Goal: Information Seeking & Learning: Learn about a topic

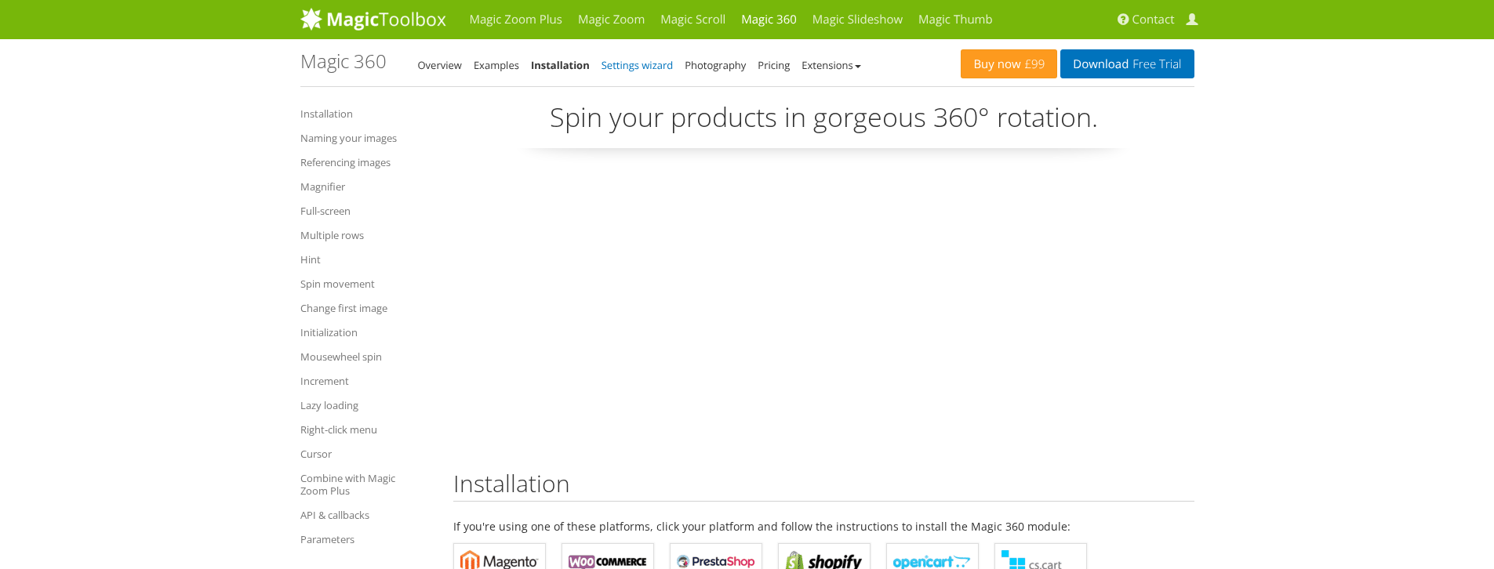
click at [645, 69] on link "Settings wizard" at bounding box center [637, 65] width 72 height 14
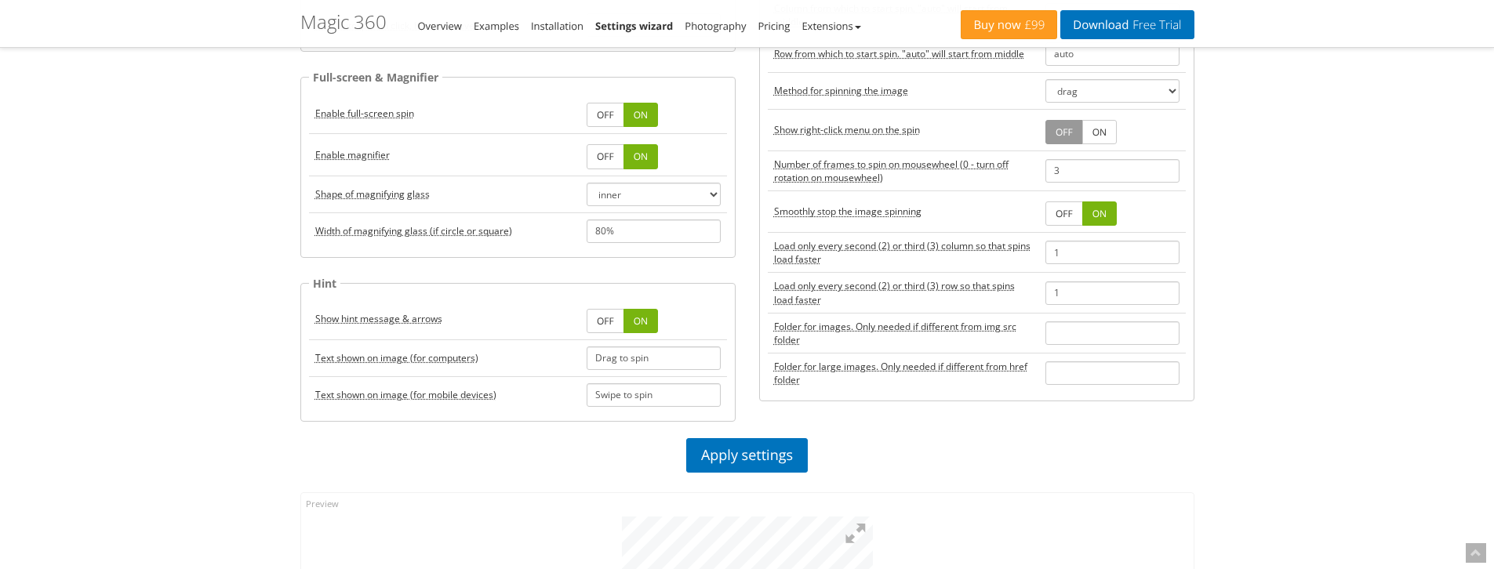
scroll to position [728, 0]
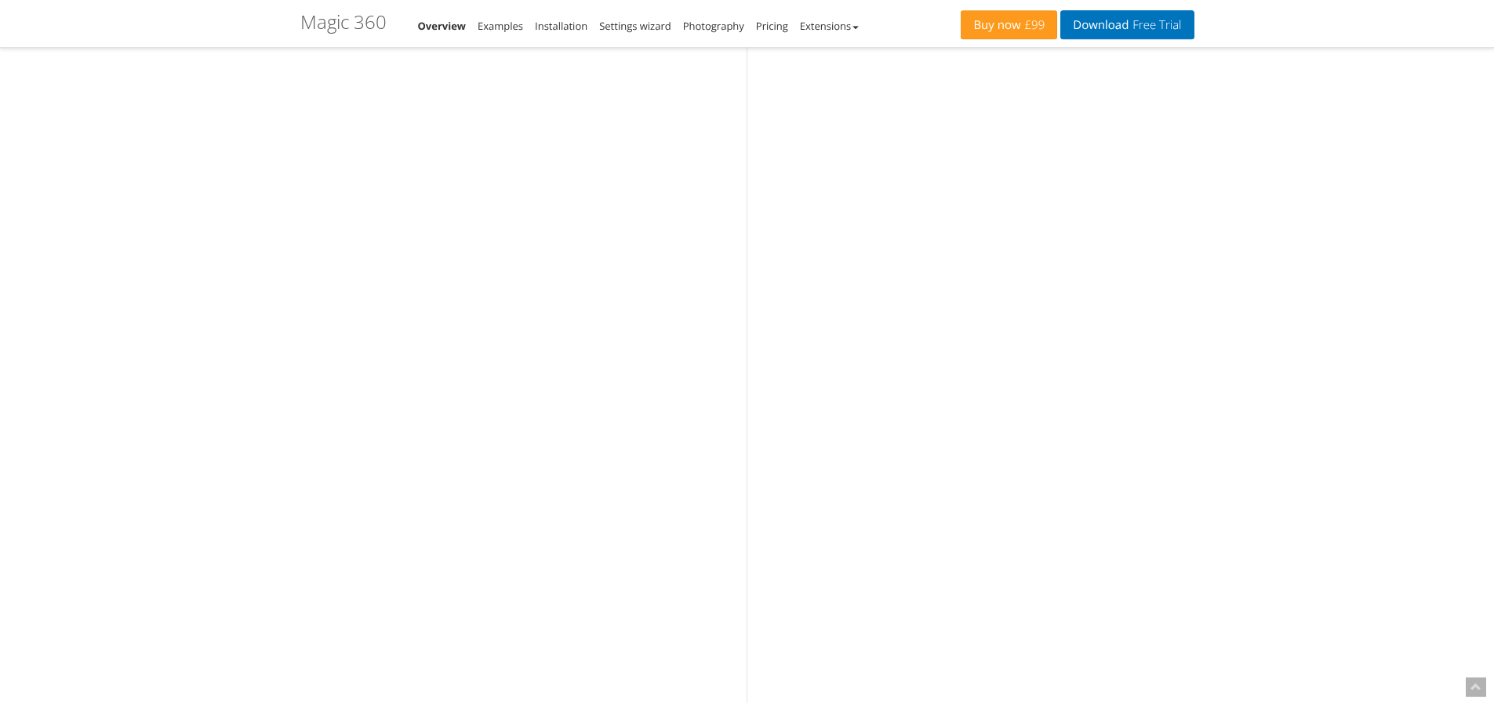
scroll to position [3563, 0]
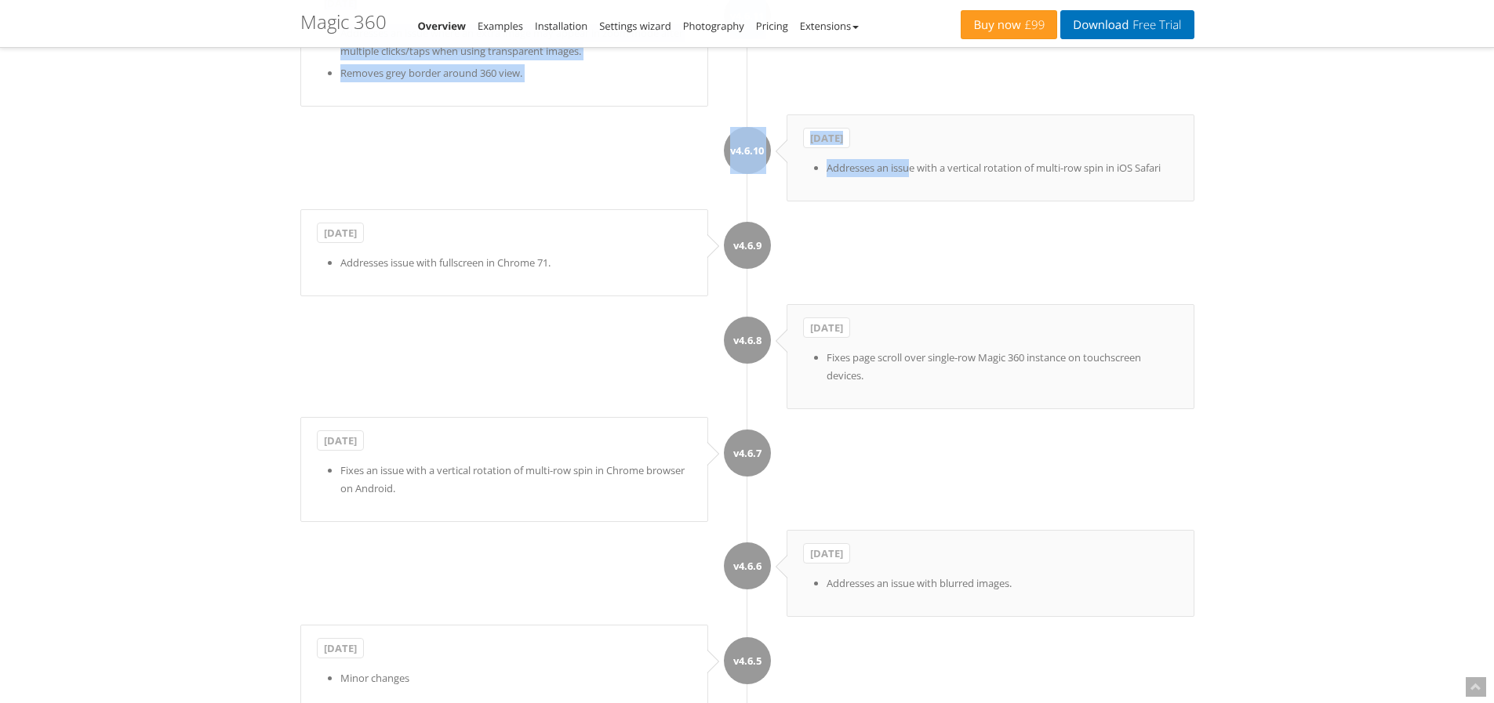
drag, startPoint x: 909, startPoint y: 185, endPoint x: 1241, endPoint y: 184, distance: 332.5
click at [1241, 184] on div "Magic Zoom Plus Magic Zoom Magic Scroll Magic 360 Magic Slideshow Magic Thumb C…" at bounding box center [747, 713] width 1494 height 8553
click at [488, 272] on li "Addresses issue with fullscreen in Chrome 71." at bounding box center [515, 263] width 351 height 18
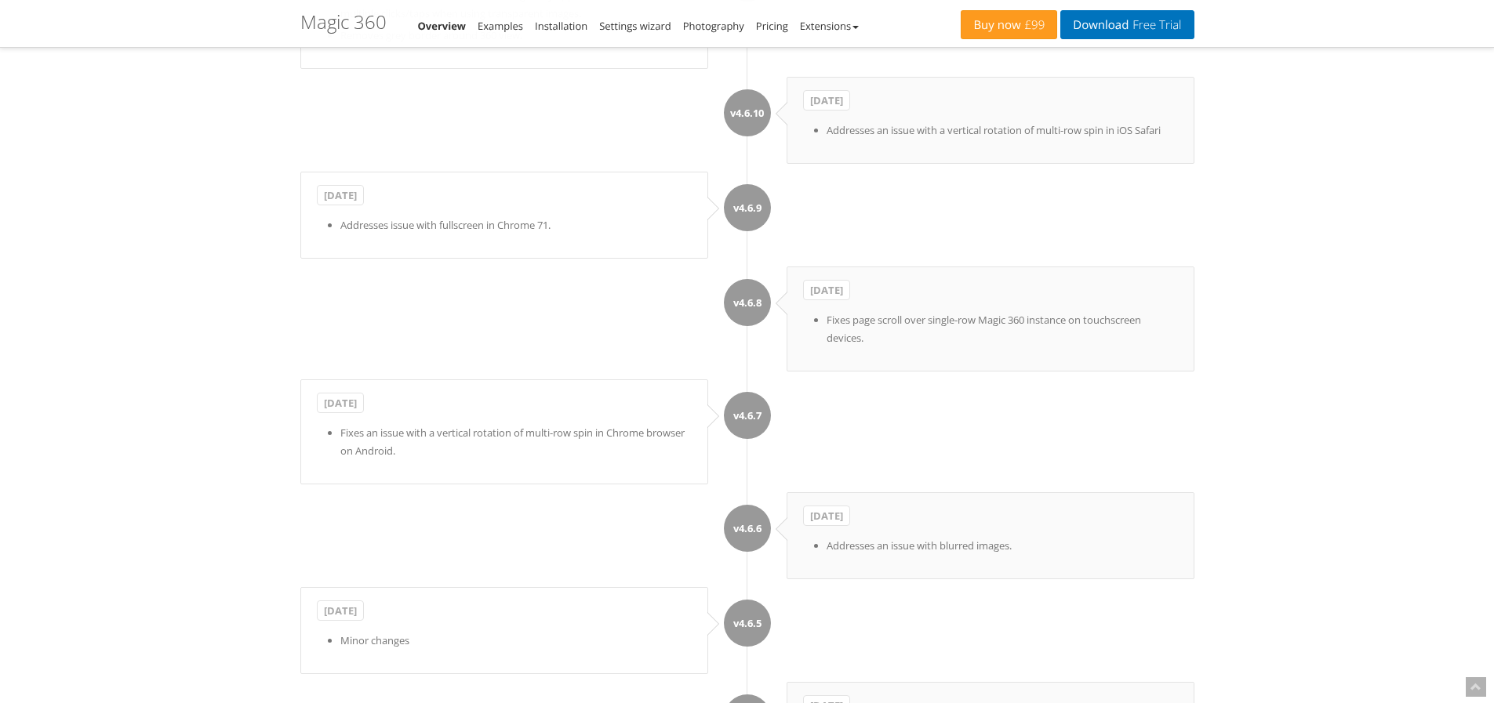
scroll to position [3526, 0]
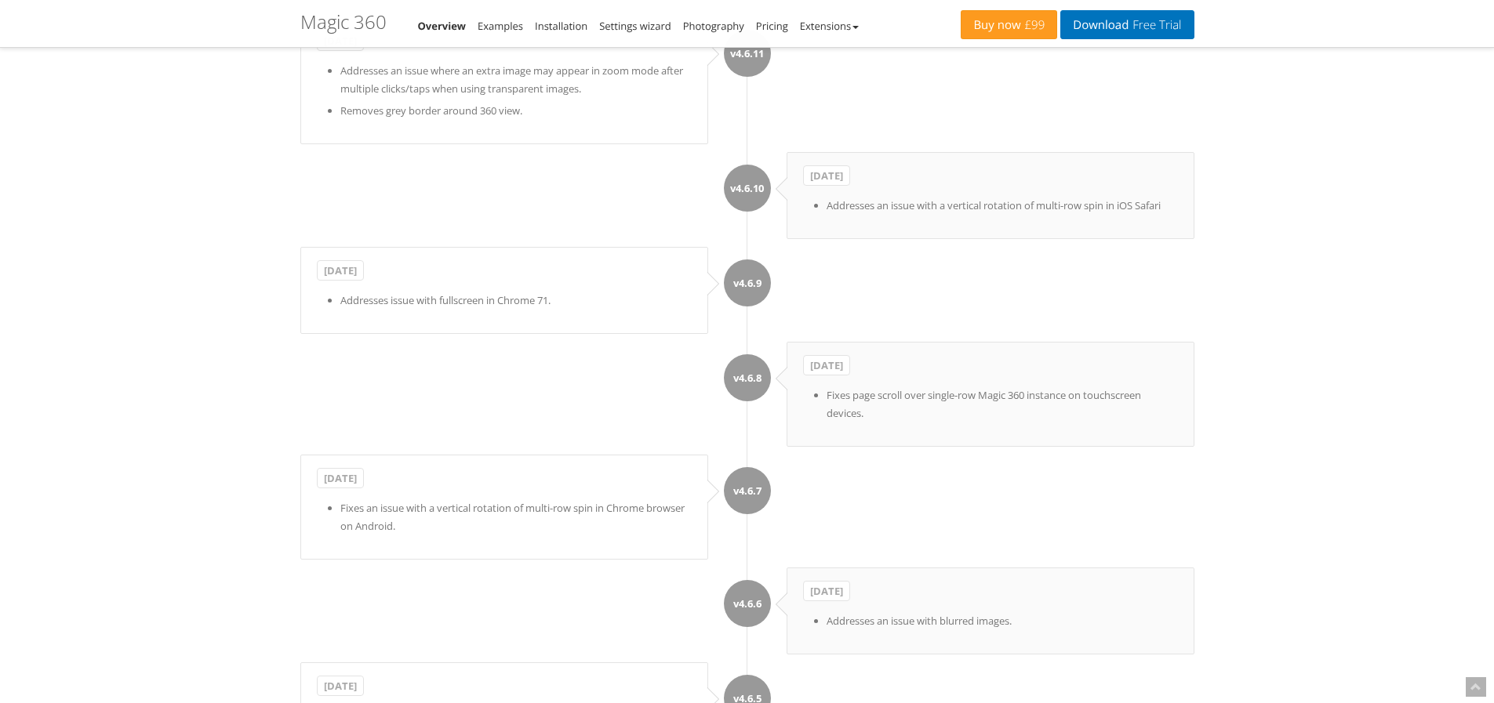
click at [700, 427] on li "v4.6.8 May 10, 2017 Fixes page scroll over single-row Magic 360 instance on tou…" at bounding box center [747, 394] width 894 height 105
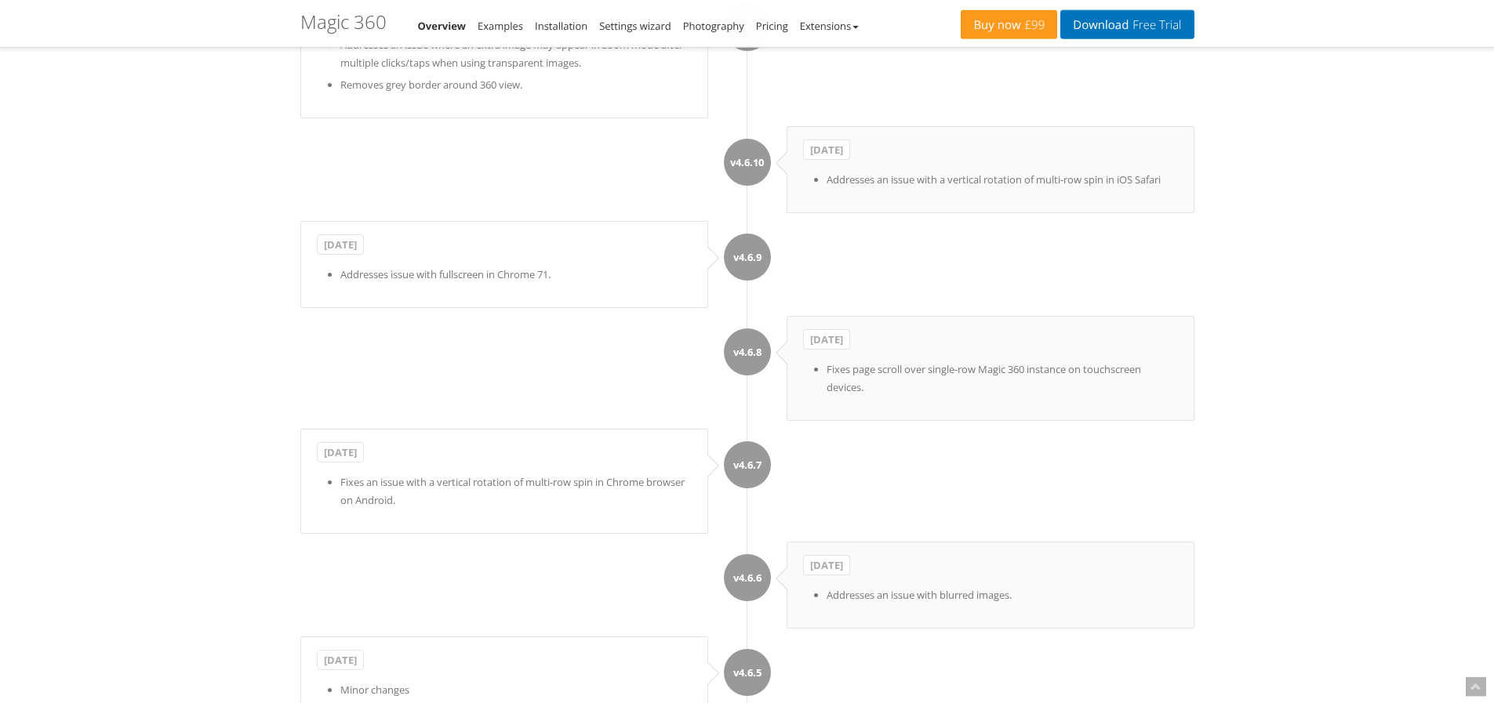
scroll to position [3601, 0]
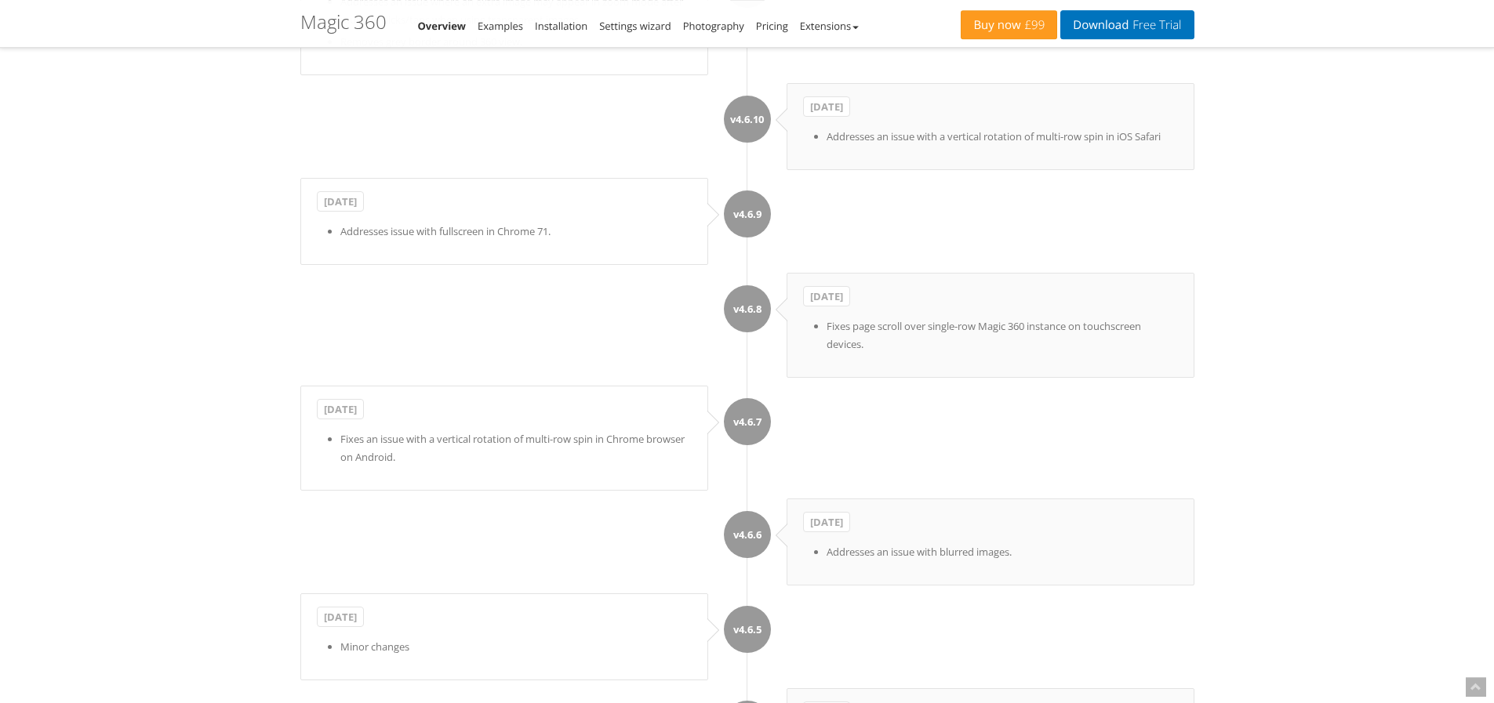
scroll to position [3556, 0]
